Goal: Transaction & Acquisition: Download file/media

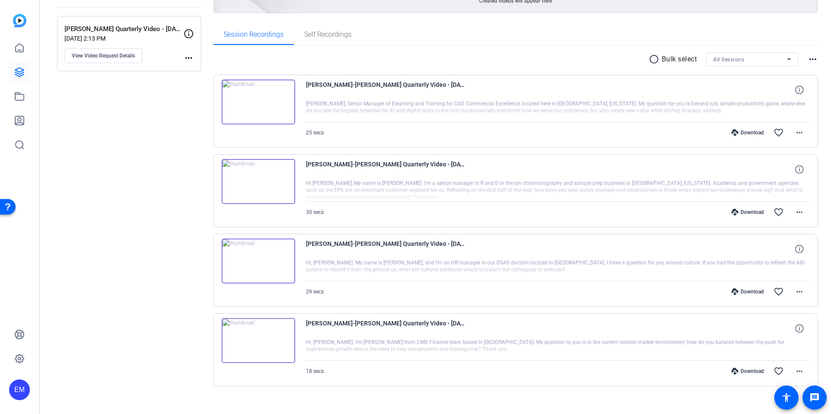
scroll to position [126, 0]
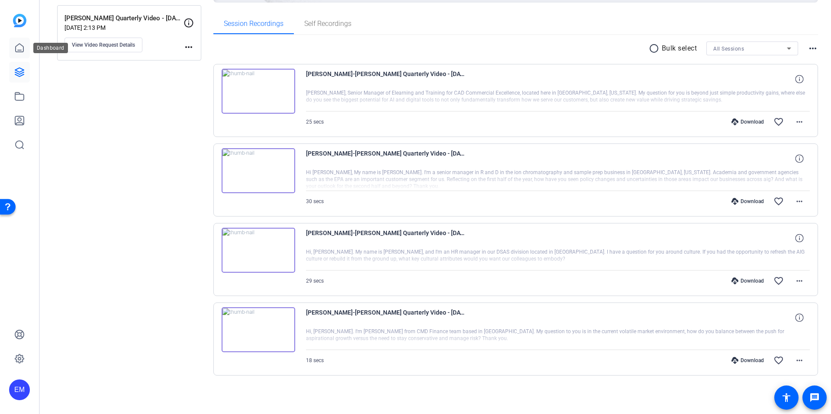
click at [23, 50] on icon at bounding box center [20, 48] width 8 height 8
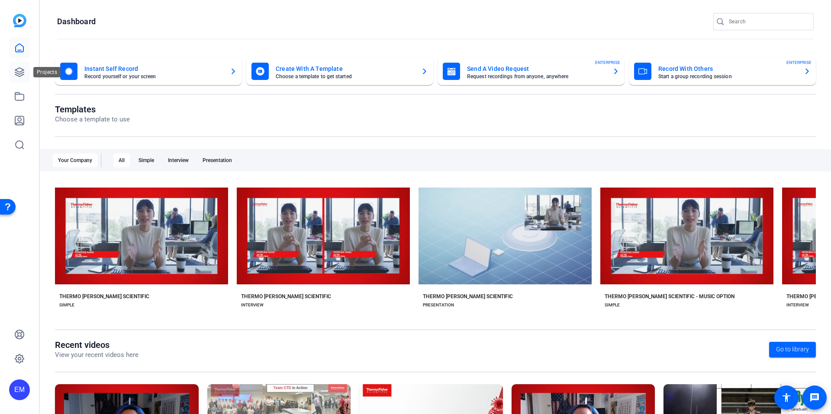
click at [18, 74] on icon at bounding box center [19, 72] width 9 height 9
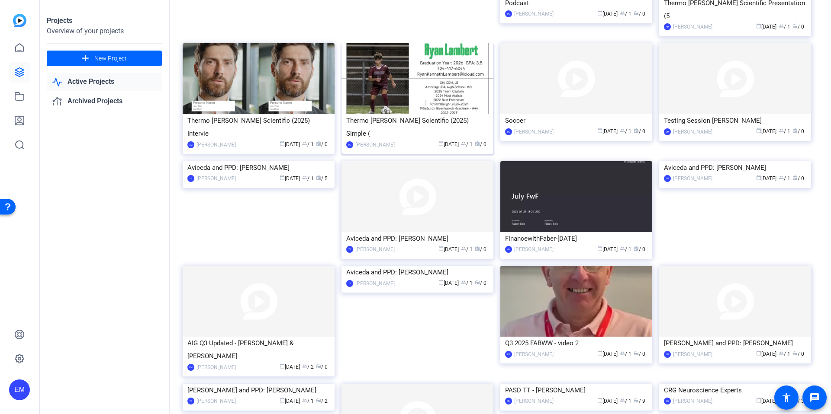
scroll to position [497, 0]
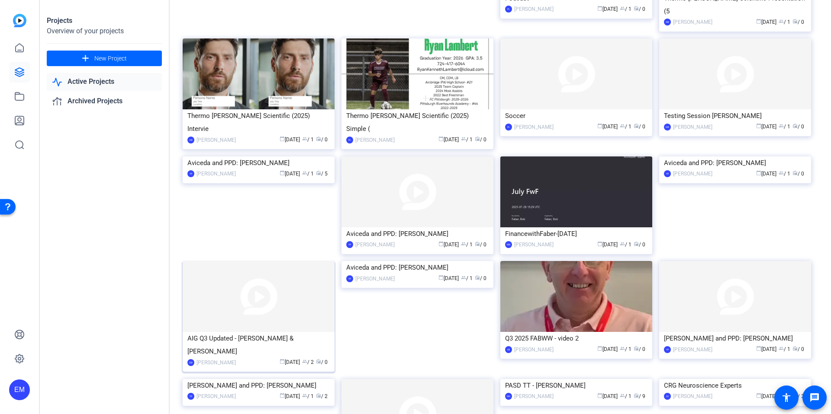
click at [214, 261] on img at bounding box center [259, 296] width 152 height 71
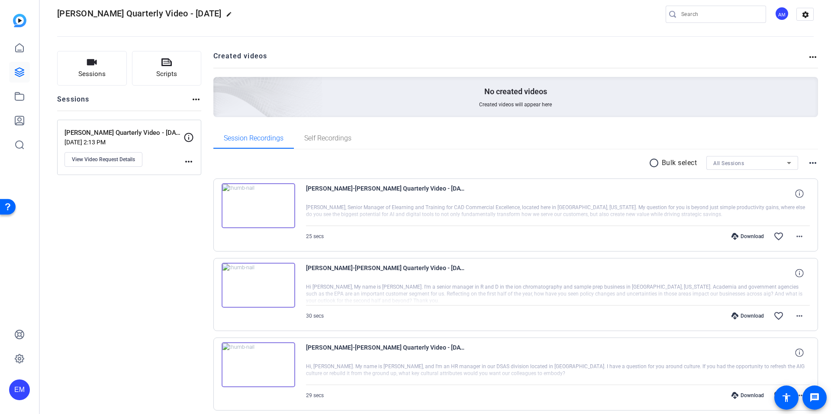
scroll to position [14, 0]
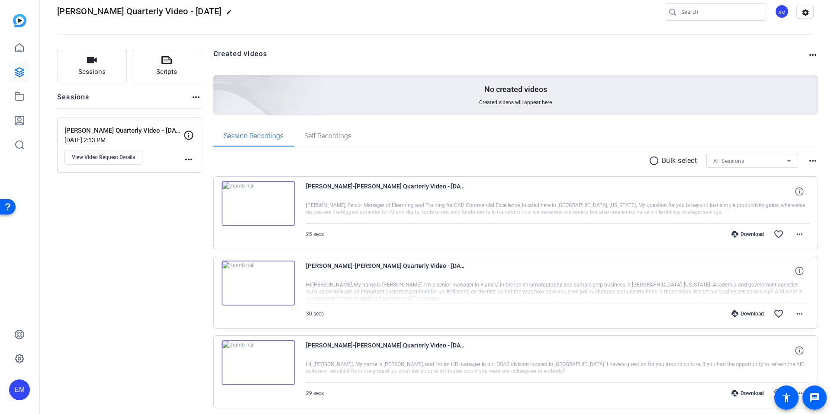
click at [649, 162] on mat-icon "radio_button_unchecked" at bounding box center [654, 161] width 13 height 10
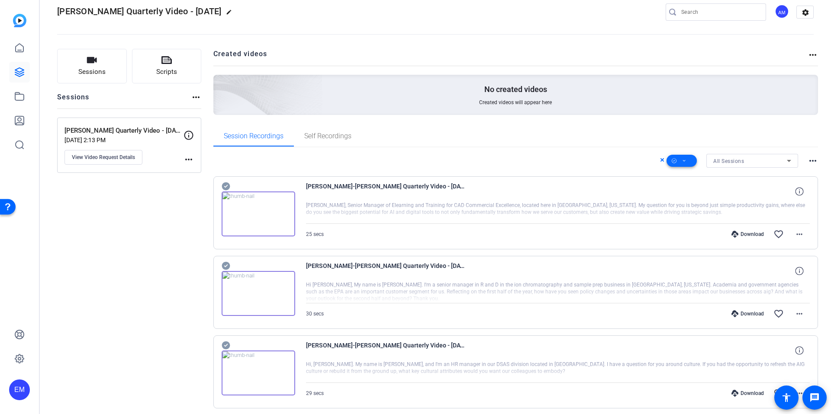
click at [683, 161] on icon at bounding box center [684, 161] width 3 height 2
click at [693, 172] on span "Select All" at bounding box center [696, 175] width 46 height 10
click at [695, 205] on span "Download MP4" at bounding box center [696, 207] width 46 height 10
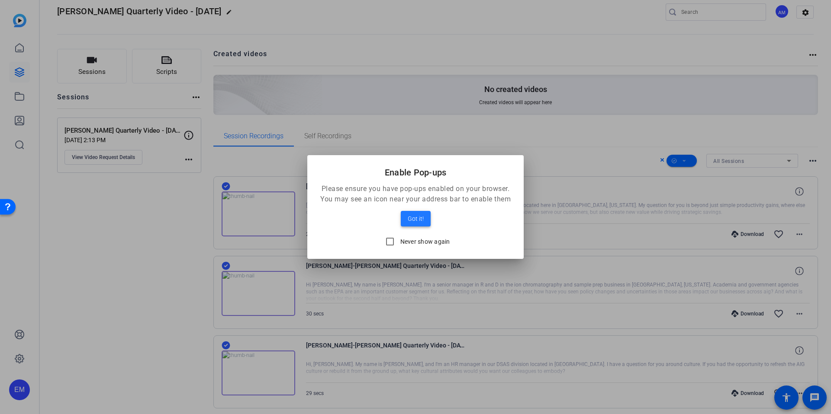
click at [411, 215] on span "Got it!" at bounding box center [415, 219] width 16 height 10
